Goal: Information Seeking & Learning: Learn about a topic

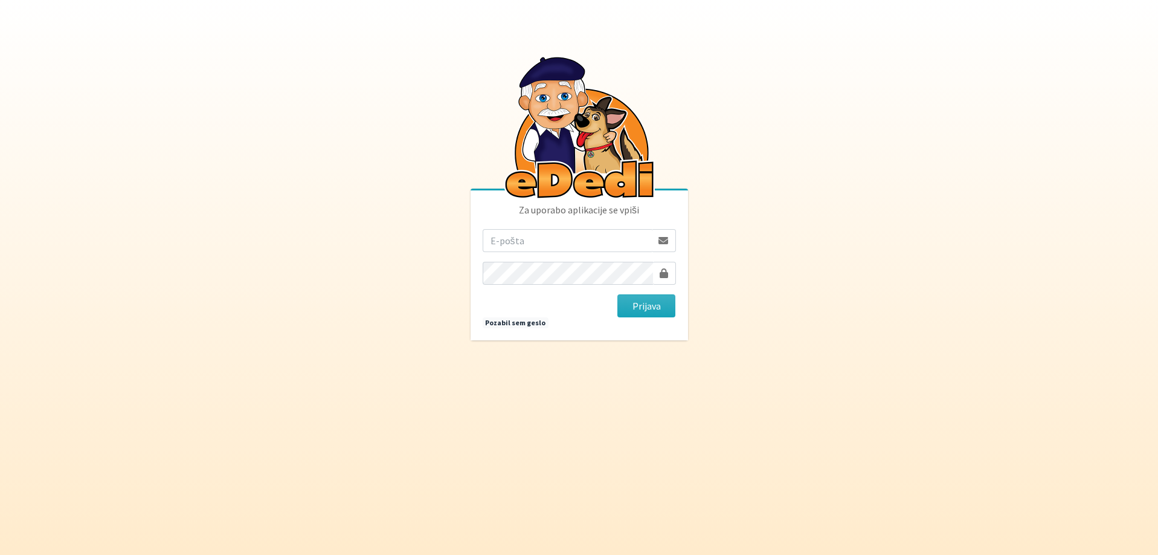
type input "[EMAIL_ADDRESS][DOMAIN_NAME]"
click at [649, 306] on button "Prijava" at bounding box center [646, 305] width 59 height 23
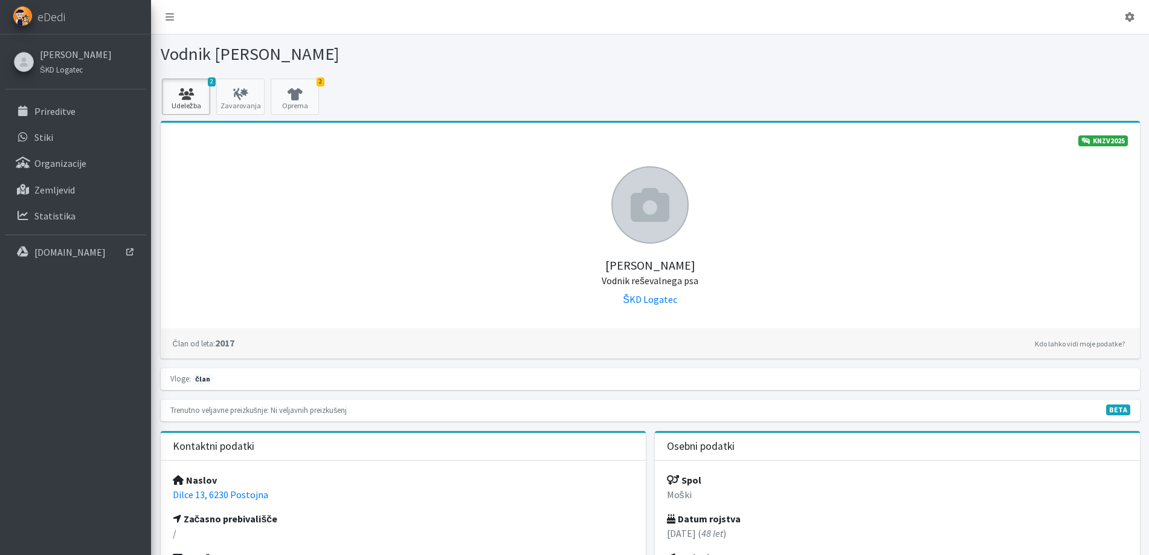
click at [194, 97] on icon at bounding box center [186, 94] width 41 height 12
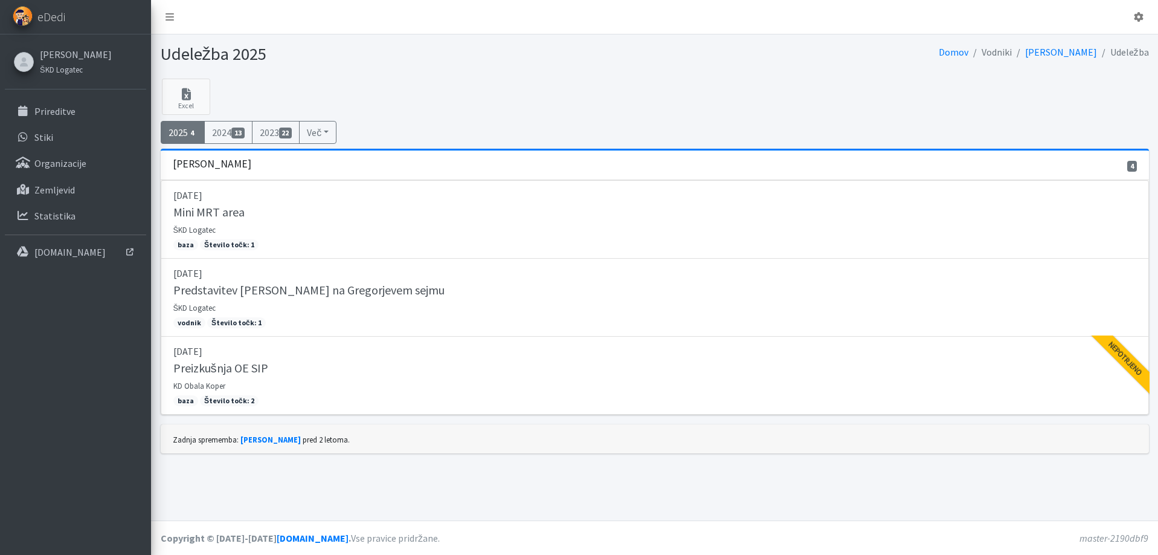
click at [188, 134] on link "2025 4" at bounding box center [183, 132] width 45 height 23
click at [332, 131] on button "Več" at bounding box center [317, 132] width 37 height 23
click at [428, 87] on div "Excel 2025 4 2024 13 2023 22 Več 2022 16 2021 6 13" at bounding box center [654, 114] width 997 height 70
click at [67, 187] on p "Zemljevid" at bounding box center [54, 190] width 40 height 12
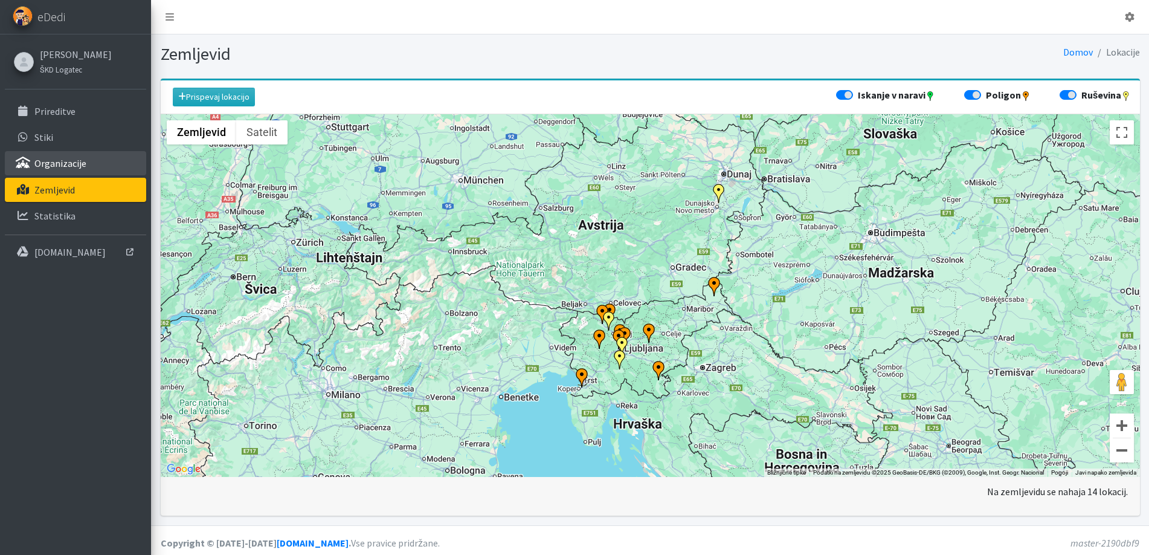
click at [63, 165] on p "Organizacije" at bounding box center [60, 163] width 52 height 12
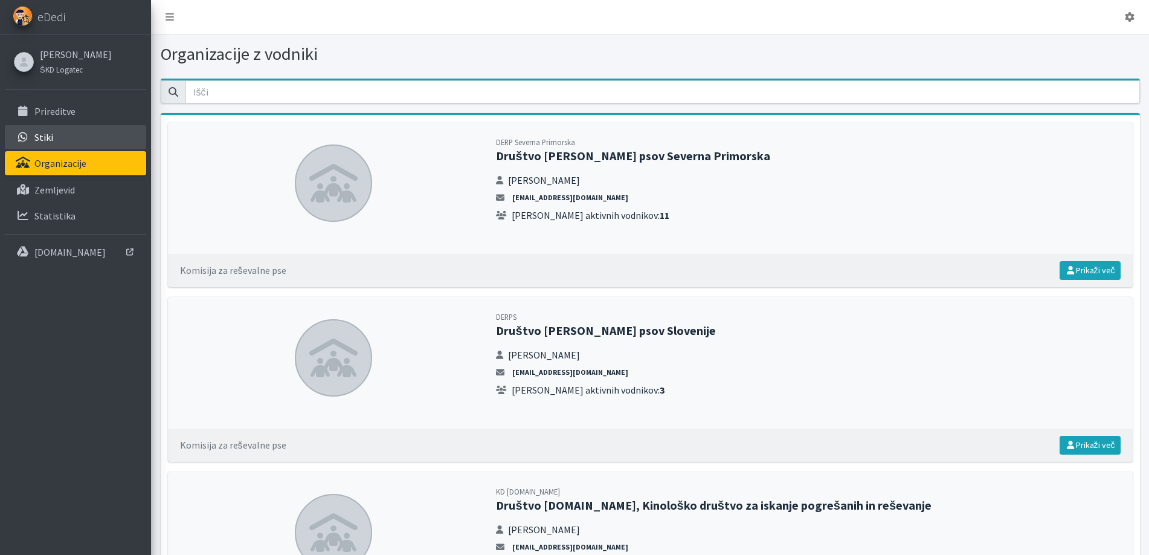
click at [54, 136] on link "Stiki" at bounding box center [75, 137] width 141 height 24
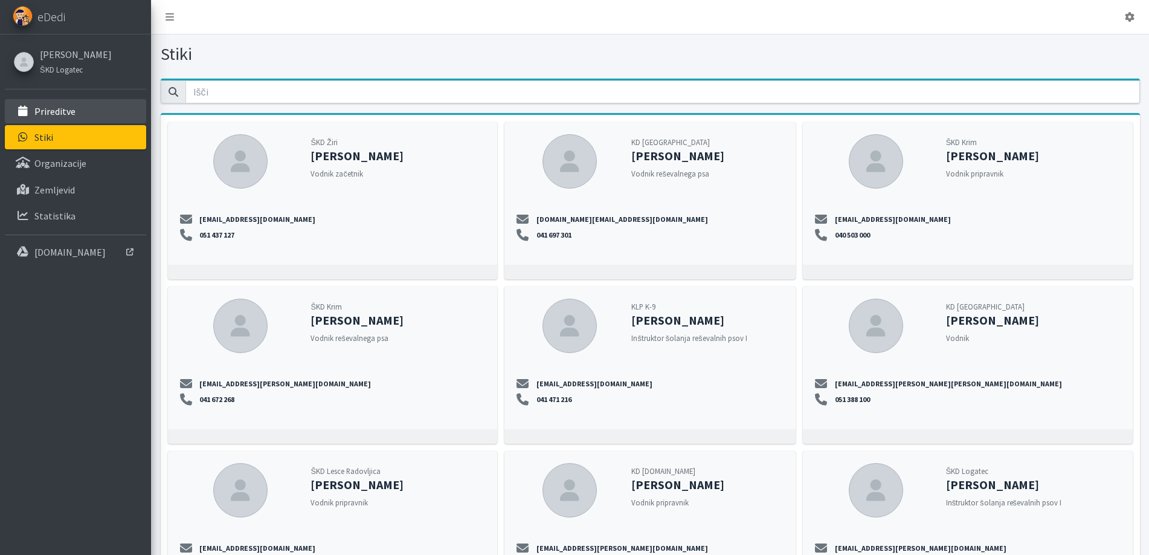
click at [65, 117] on p "Prireditve" at bounding box center [54, 111] width 41 height 12
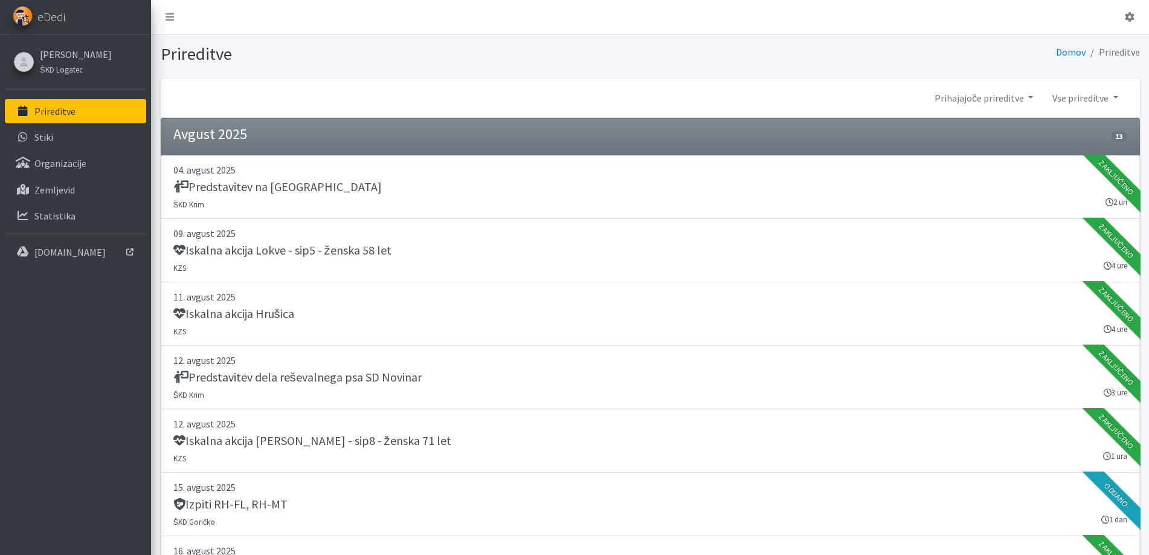
click at [71, 56] on link "[PERSON_NAME]" at bounding box center [76, 54] width 72 height 14
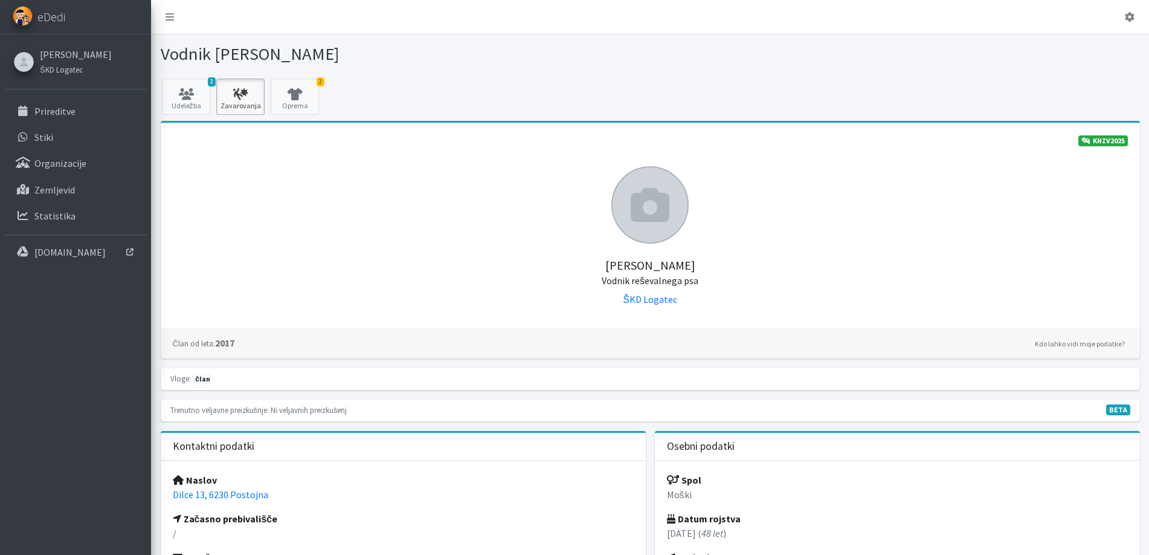
click at [227, 88] on icon at bounding box center [240, 94] width 41 height 12
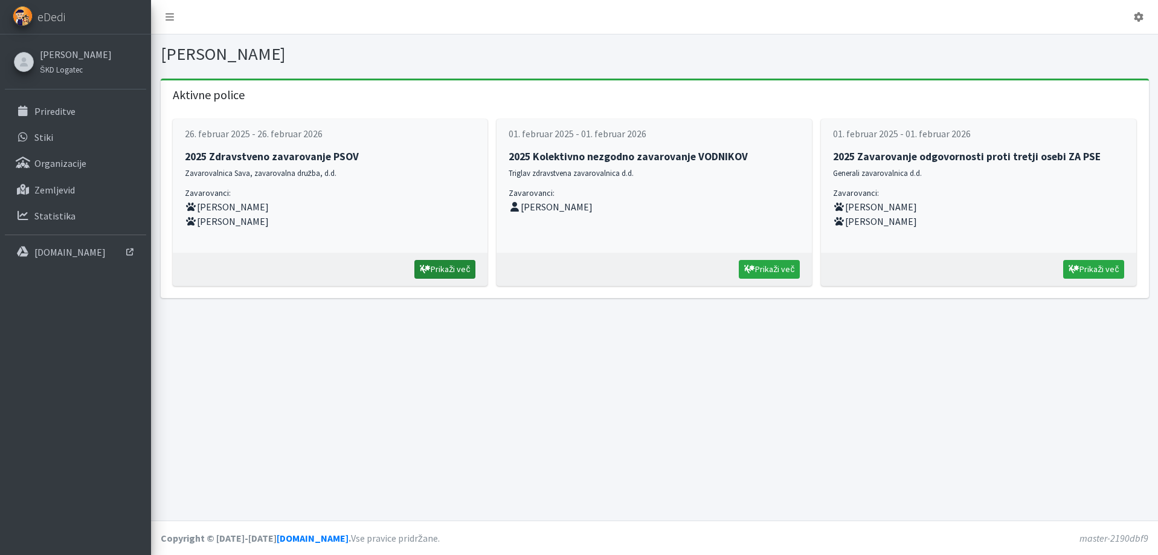
click at [456, 271] on link "Prikaži več" at bounding box center [444, 269] width 61 height 19
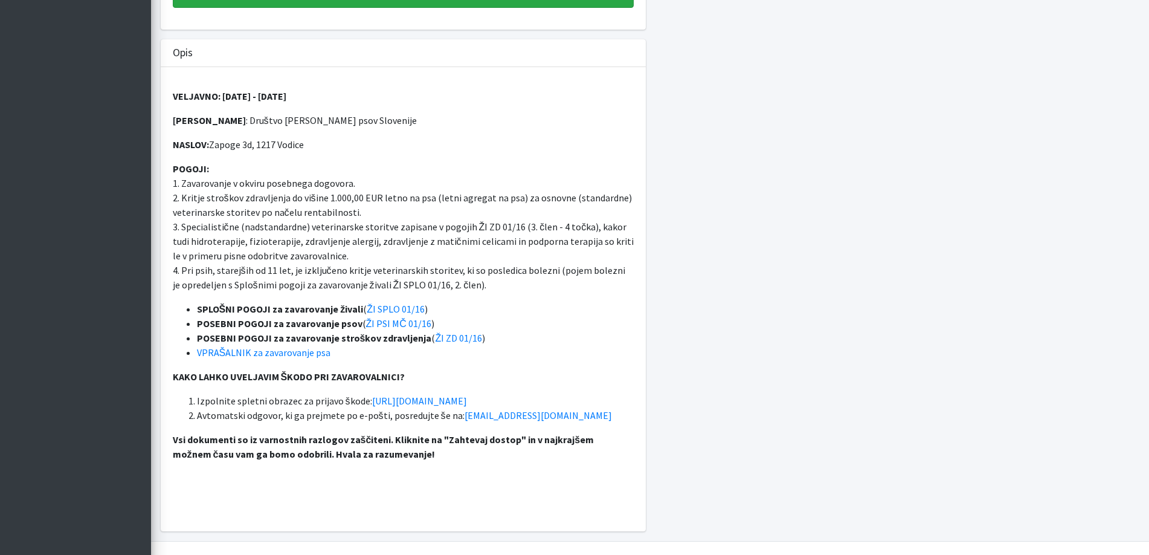
scroll to position [422, 0]
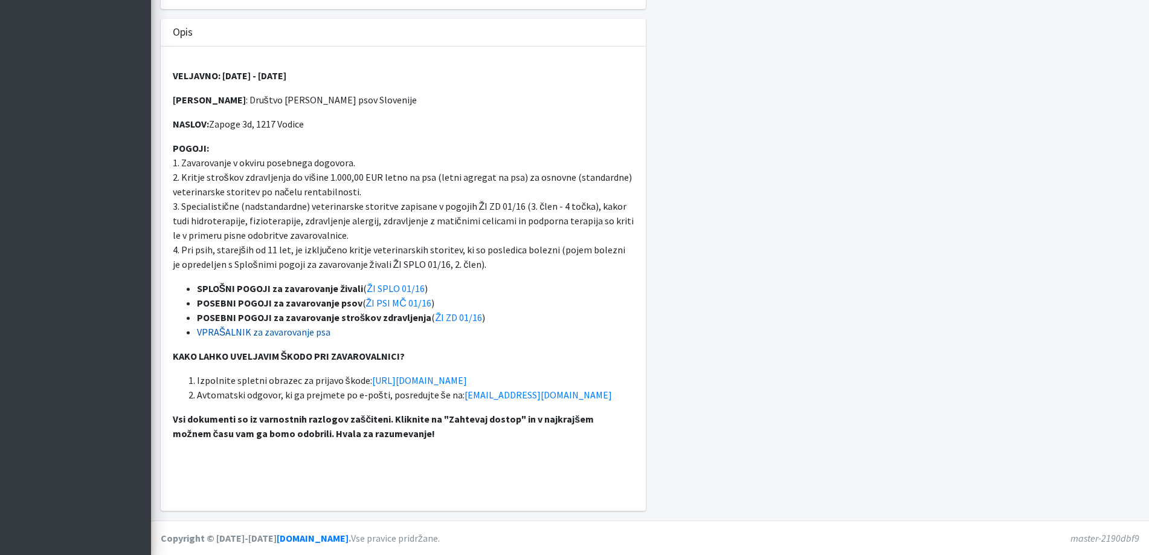
click at [264, 330] on link "VPRAŠALNIK za zavarovanje psa" at bounding box center [264, 332] width 134 height 12
click at [467, 380] on link "https://www.zav-sava.si/prijava-skode" at bounding box center [419, 380] width 95 height 12
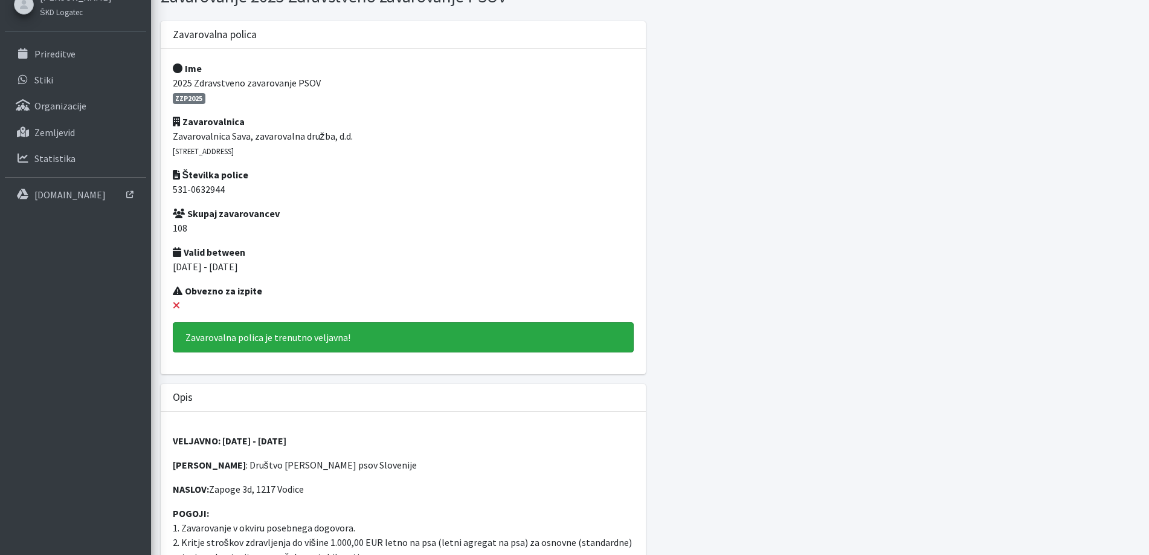
scroll to position [0, 0]
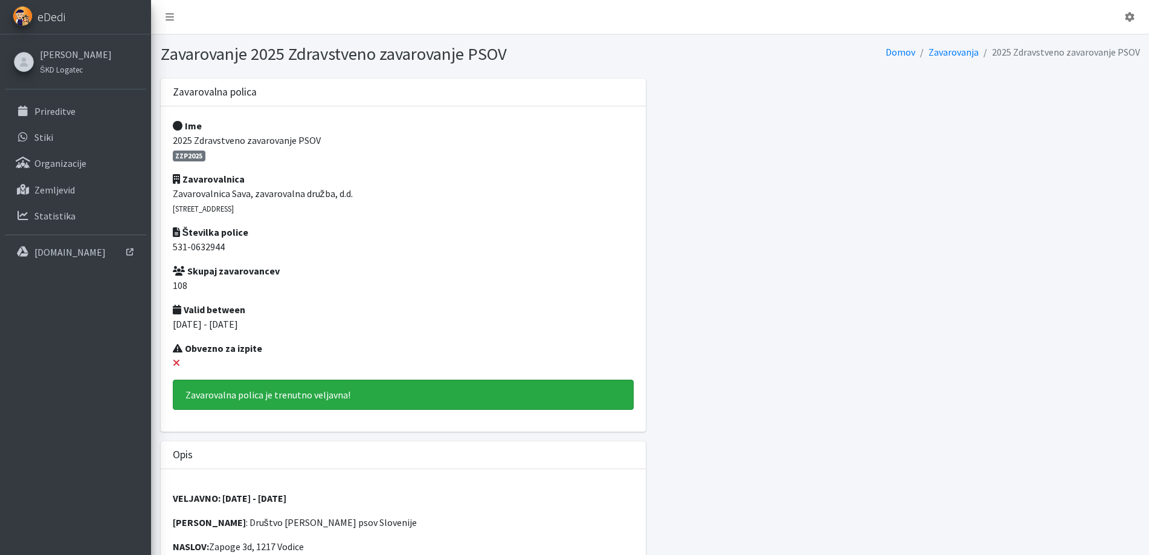
click at [54, 19] on span "eDedi" at bounding box center [51, 17] width 28 height 18
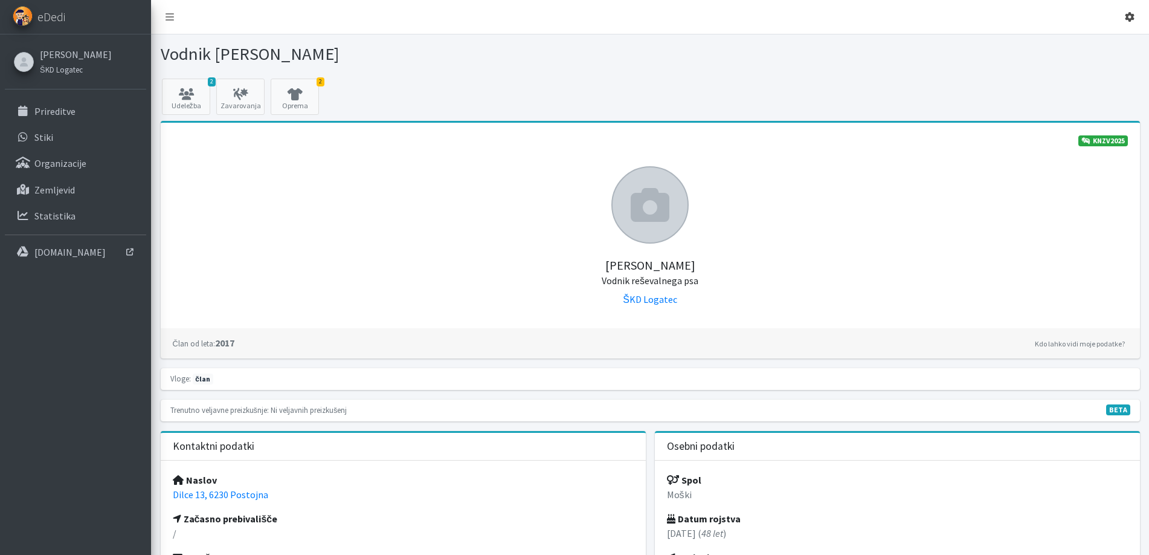
click at [1124, 16] on link at bounding box center [1129, 17] width 29 height 24
click at [1101, 45] on link "Odjavi se" at bounding box center [1095, 45] width 95 height 19
